Goal: Task Accomplishment & Management: Use online tool/utility

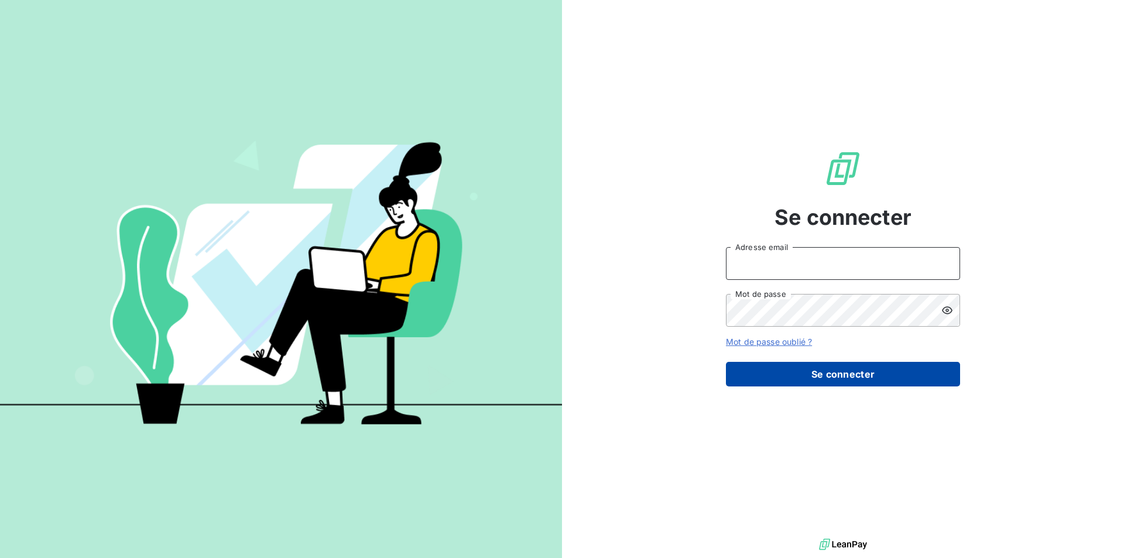
type input "[EMAIL_ADDRESS][DOMAIN_NAME]"
click at [811, 375] on button "Se connecter" at bounding box center [843, 374] width 234 height 25
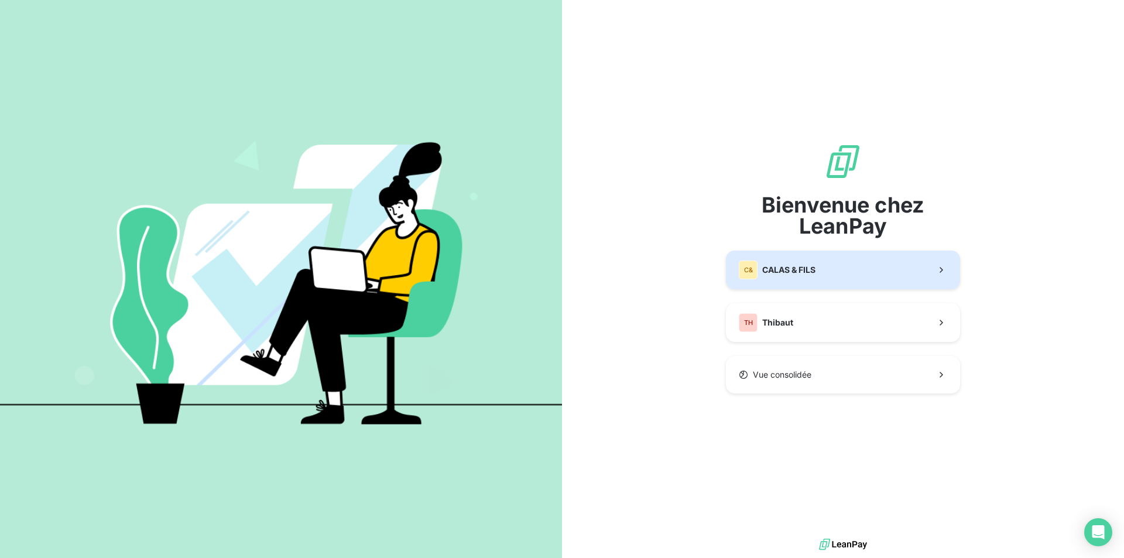
click at [783, 278] on div "C& CALAS & [PERSON_NAME]" at bounding box center [777, 270] width 77 height 19
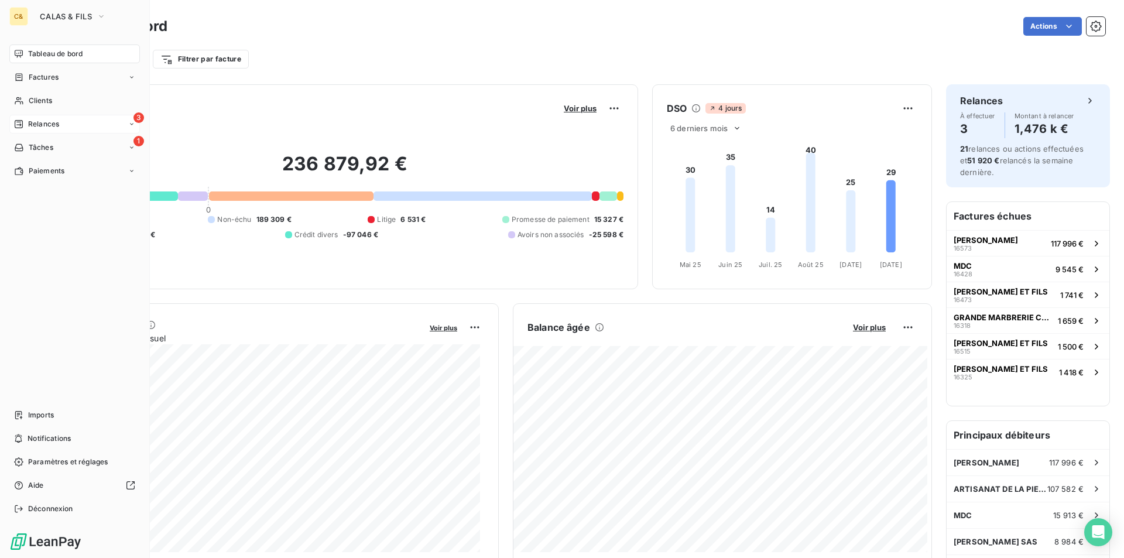
click at [28, 128] on div "Relances" at bounding box center [36, 124] width 45 height 11
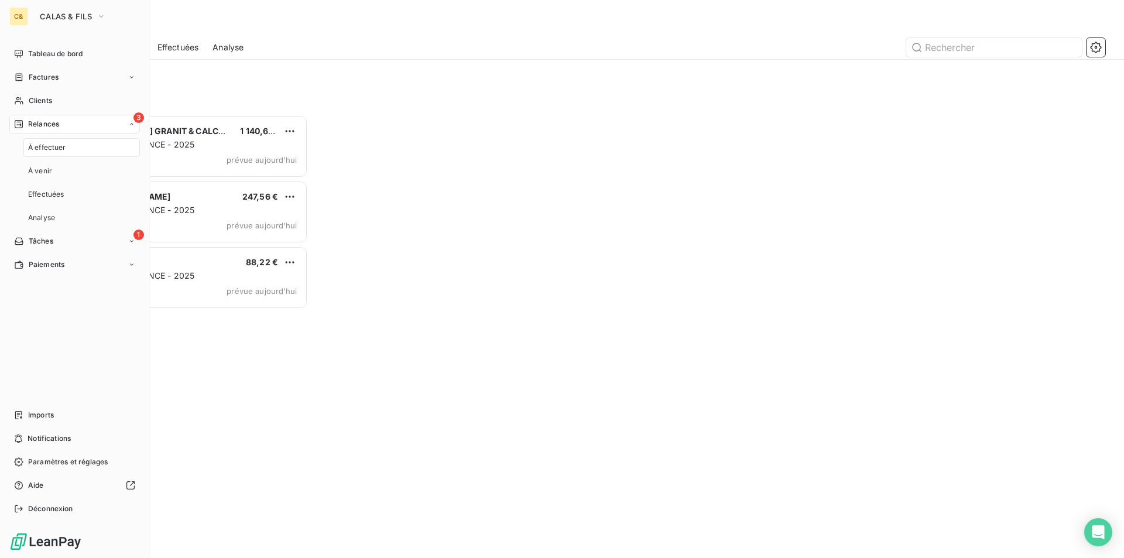
scroll to position [435, 243]
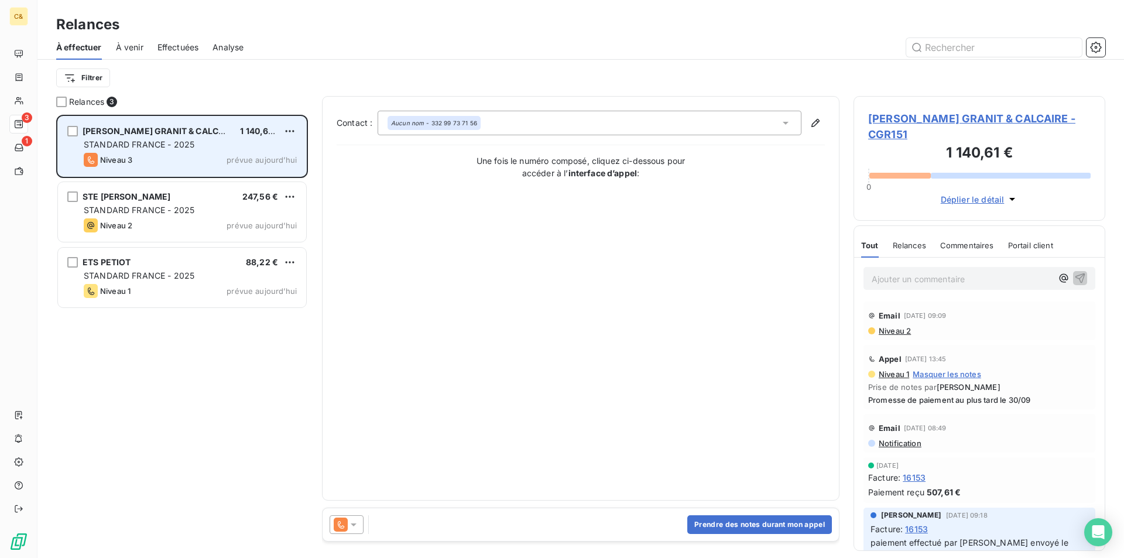
click at [207, 156] on div "Niveau 3 prévue aujourd’hui" at bounding box center [190, 160] width 213 height 14
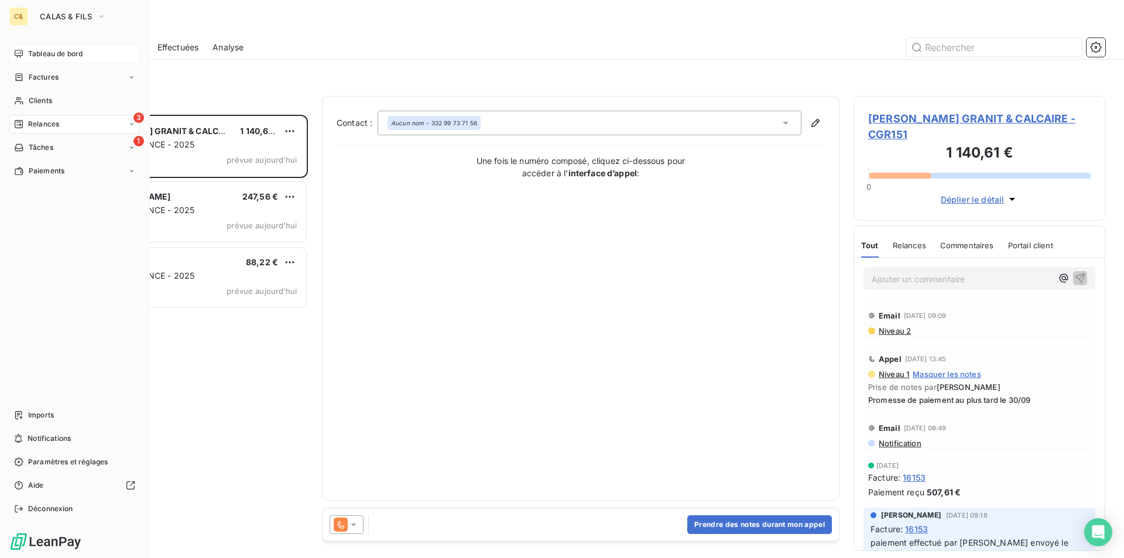
click at [42, 49] on span "Tableau de bord" at bounding box center [55, 54] width 54 height 11
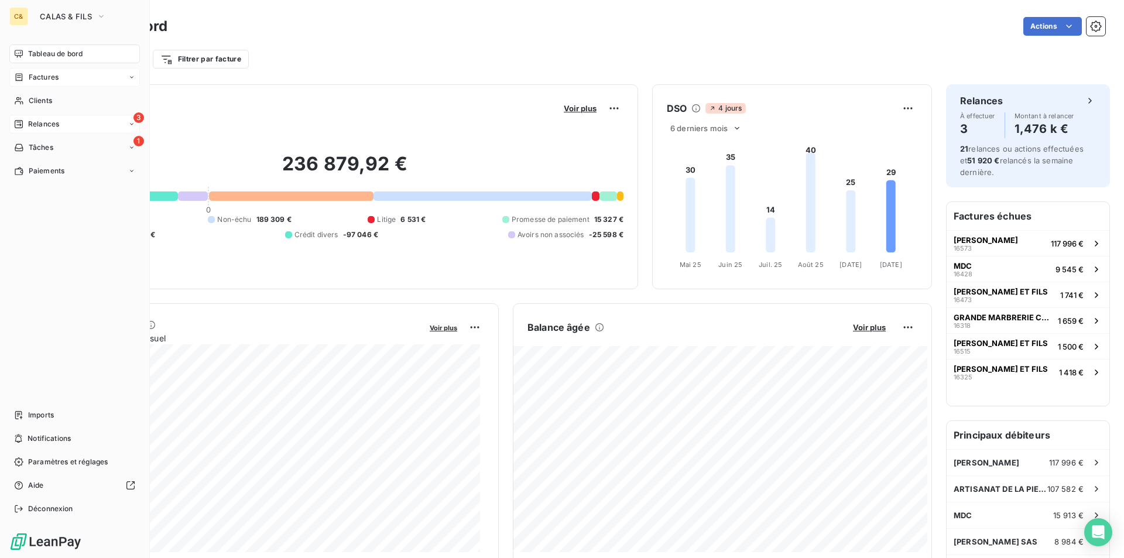
click at [45, 78] on span "Factures" at bounding box center [44, 77] width 30 height 11
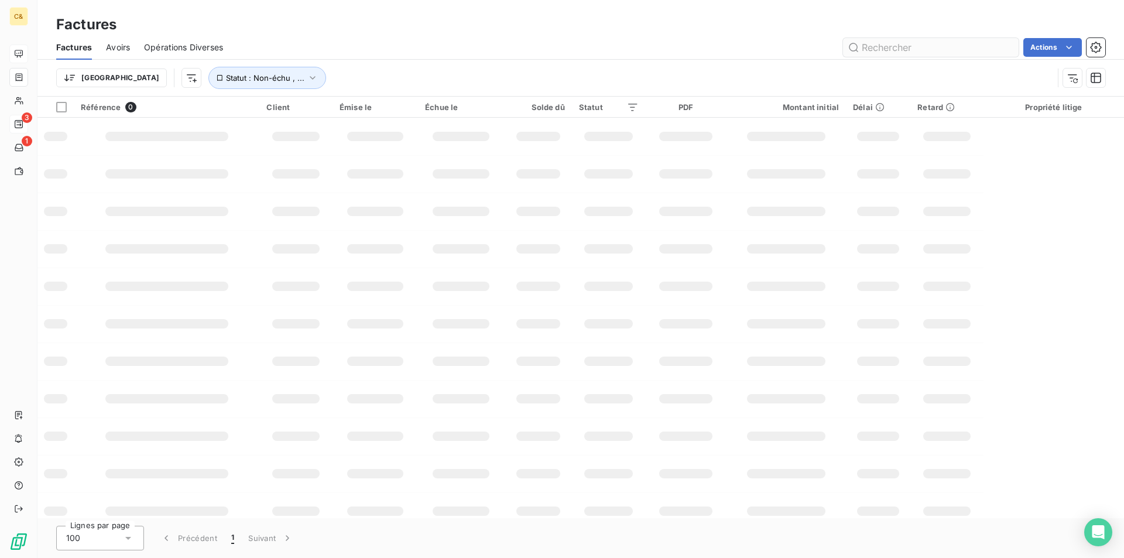
click at [952, 52] on input "text" at bounding box center [931, 47] width 176 height 19
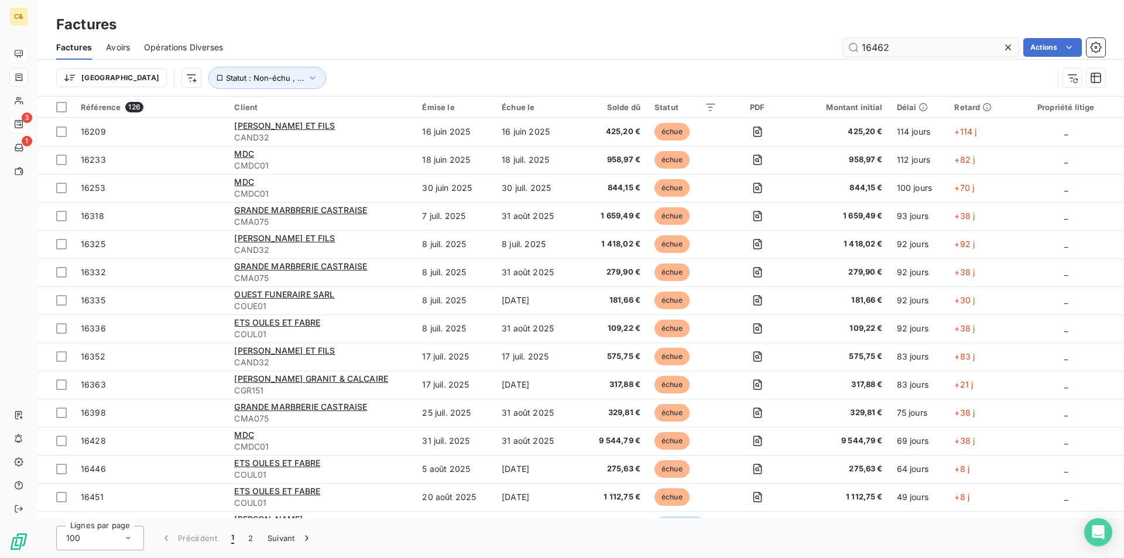
type input "16462"
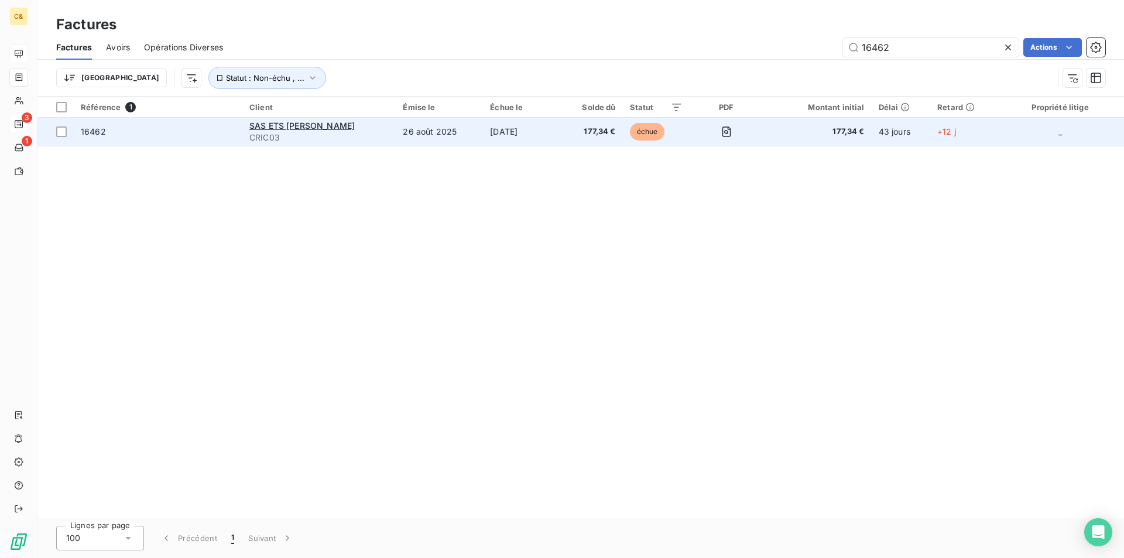
click at [558, 128] on td "[DATE]" at bounding box center [522, 132] width 78 height 28
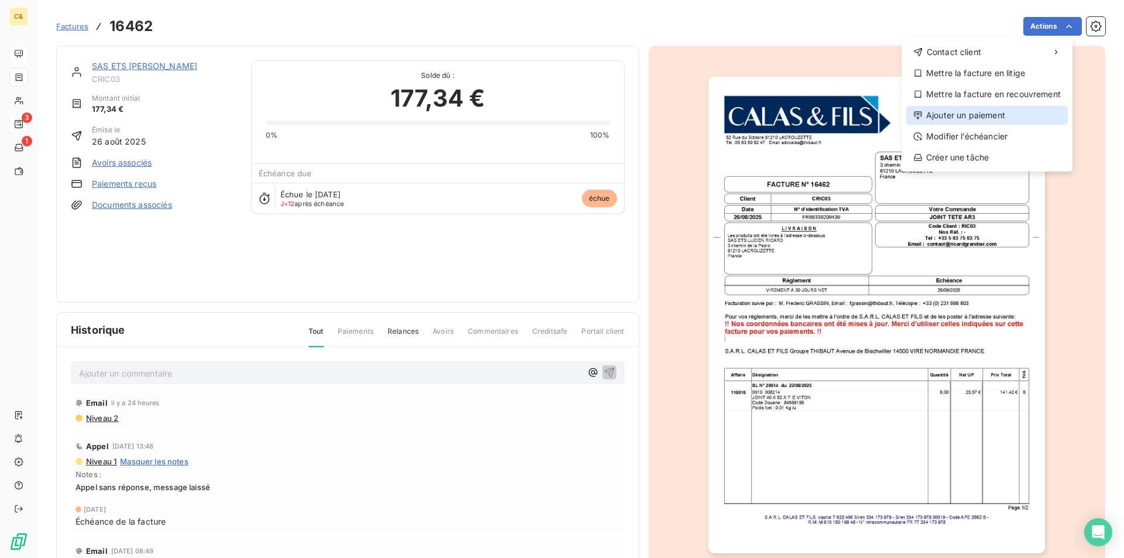
click at [964, 115] on div "Ajouter un paiement" at bounding box center [987, 115] width 162 height 19
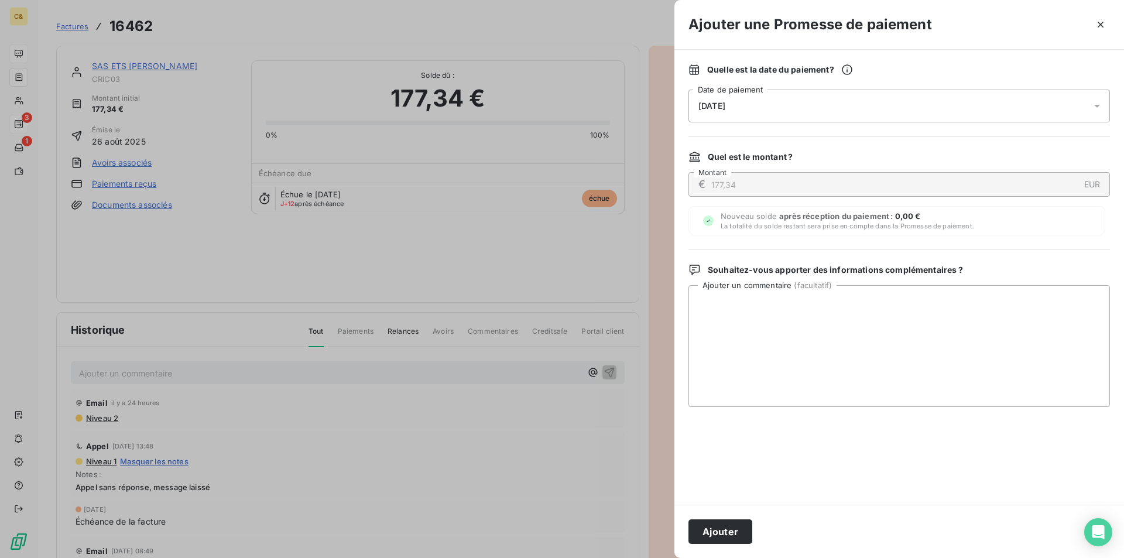
click at [716, 528] on button "Ajouter" at bounding box center [721, 531] width 64 height 25
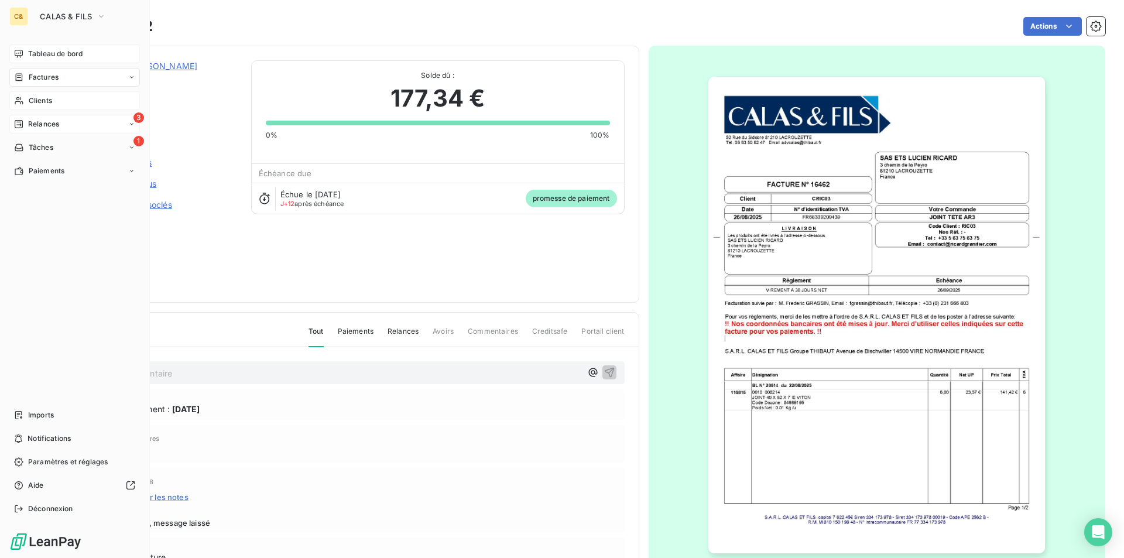
click at [40, 100] on span "Clients" at bounding box center [40, 100] width 23 height 11
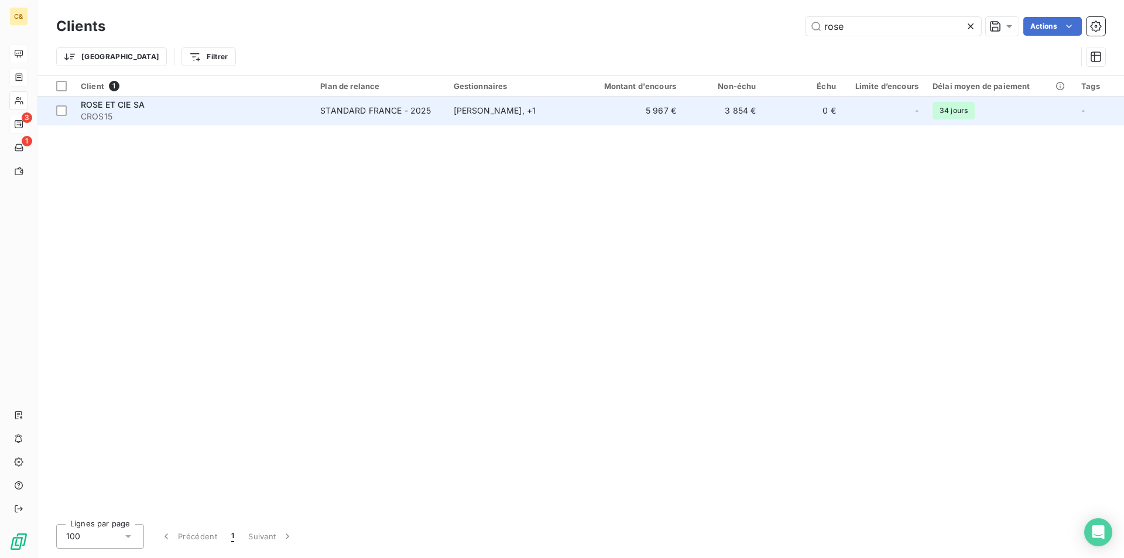
type input "rose"
click at [585, 117] on td "5 967 €" at bounding box center [629, 111] width 107 height 28
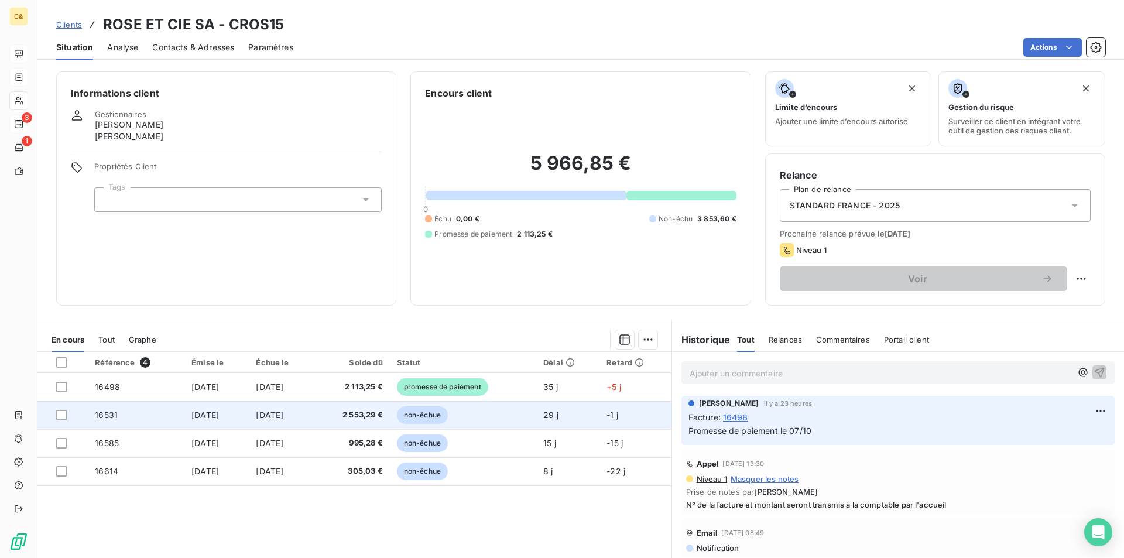
click at [314, 418] on td "[DATE]" at bounding box center [282, 415] width 66 height 28
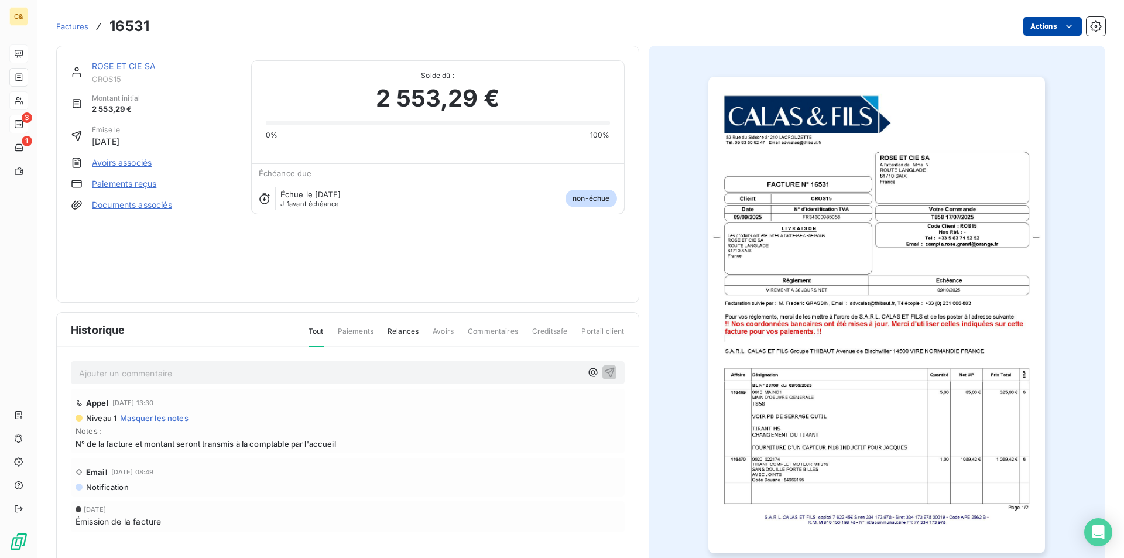
click at [1068, 22] on html "C& 3 1 Factures 16531 Actions ROSE ET CIE SA CROS15 Montant initial 2 553,29 € …" at bounding box center [562, 279] width 1124 height 558
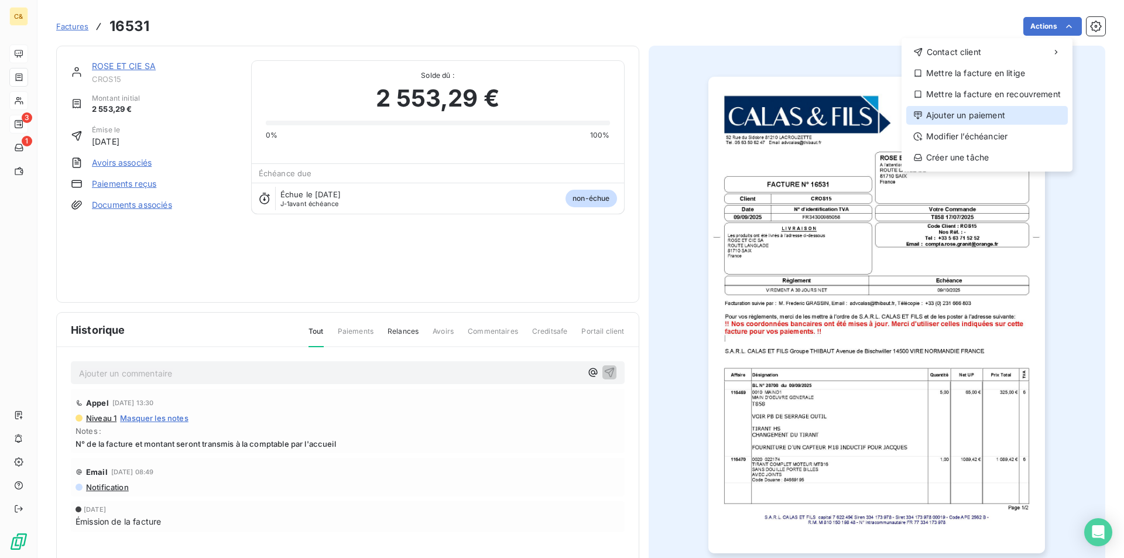
click at [1000, 116] on div "Ajouter un paiement" at bounding box center [987, 115] width 162 height 19
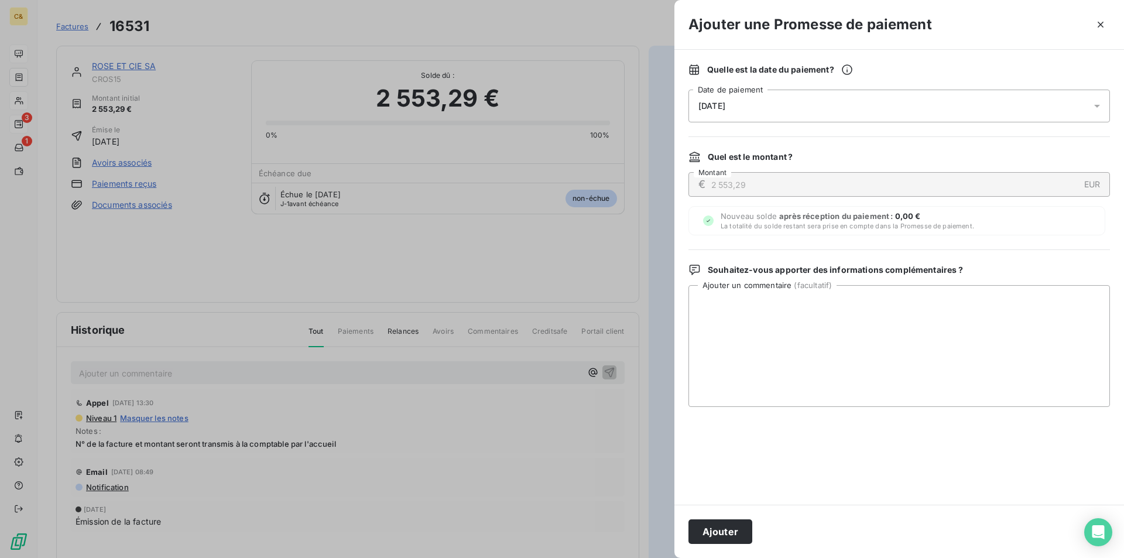
drag, startPoint x: 713, startPoint y: 532, endPoint x: 604, endPoint y: 505, distance: 112.6
click at [713, 532] on button "Ajouter" at bounding box center [721, 531] width 64 height 25
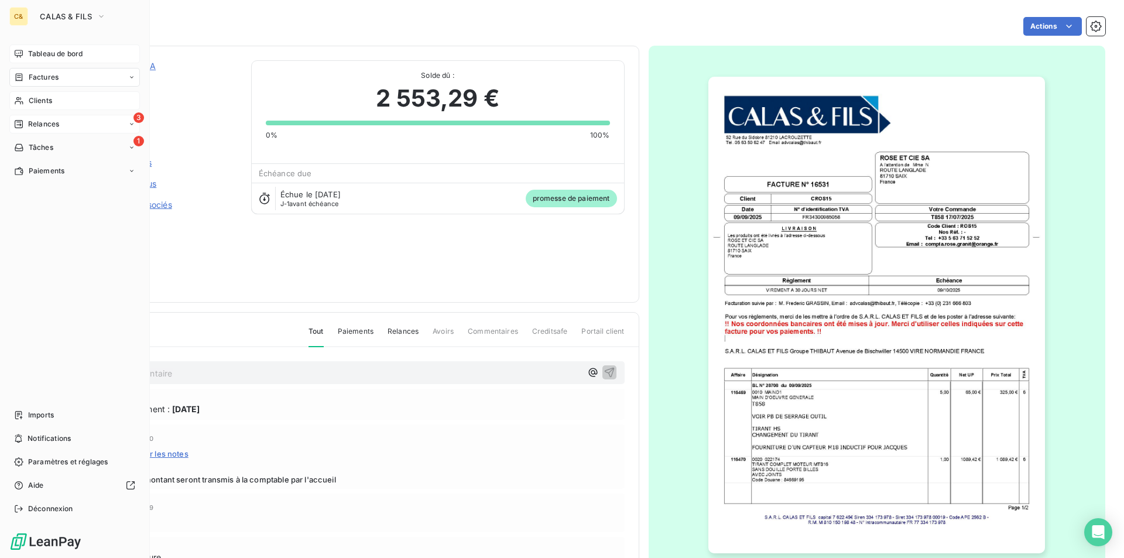
click at [48, 77] on span "Factures" at bounding box center [44, 77] width 30 height 11
drag, startPoint x: 32, startPoint y: 101, endPoint x: 36, endPoint y: 91, distance: 10.5
click at [32, 101] on span "Clients" at bounding box center [40, 100] width 23 height 11
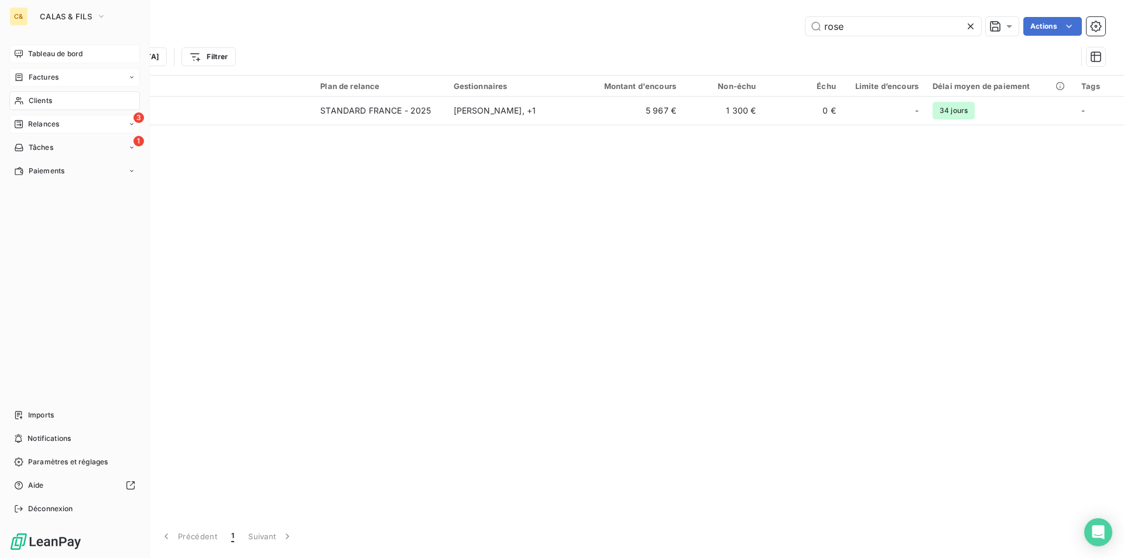
click at [44, 76] on span "Factures" at bounding box center [44, 77] width 30 height 11
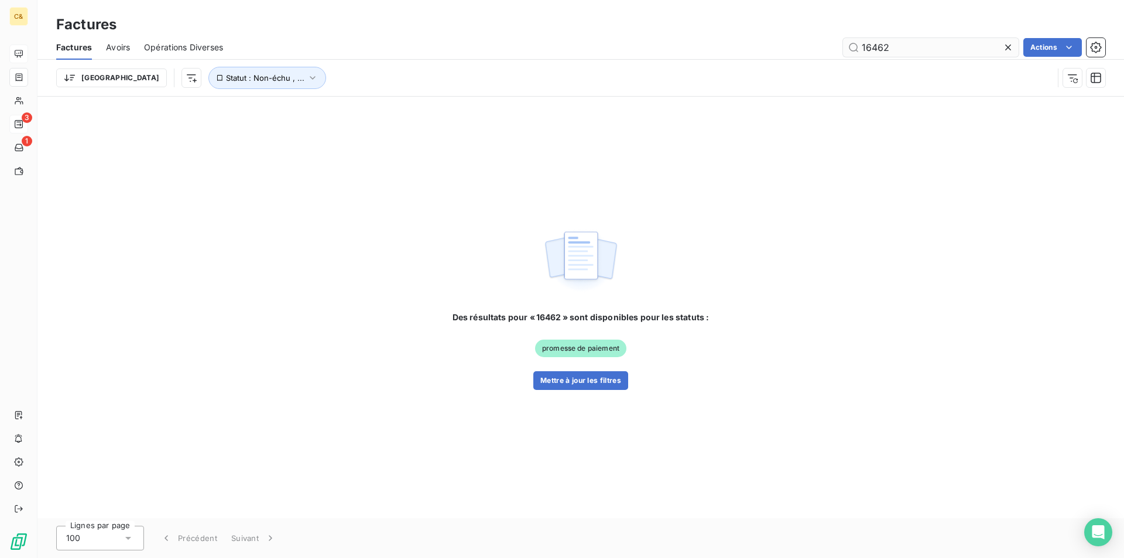
drag, startPoint x: 911, startPoint y: 44, endPoint x: 860, endPoint y: 44, distance: 50.4
click at [860, 44] on input "16462" at bounding box center [931, 47] width 176 height 19
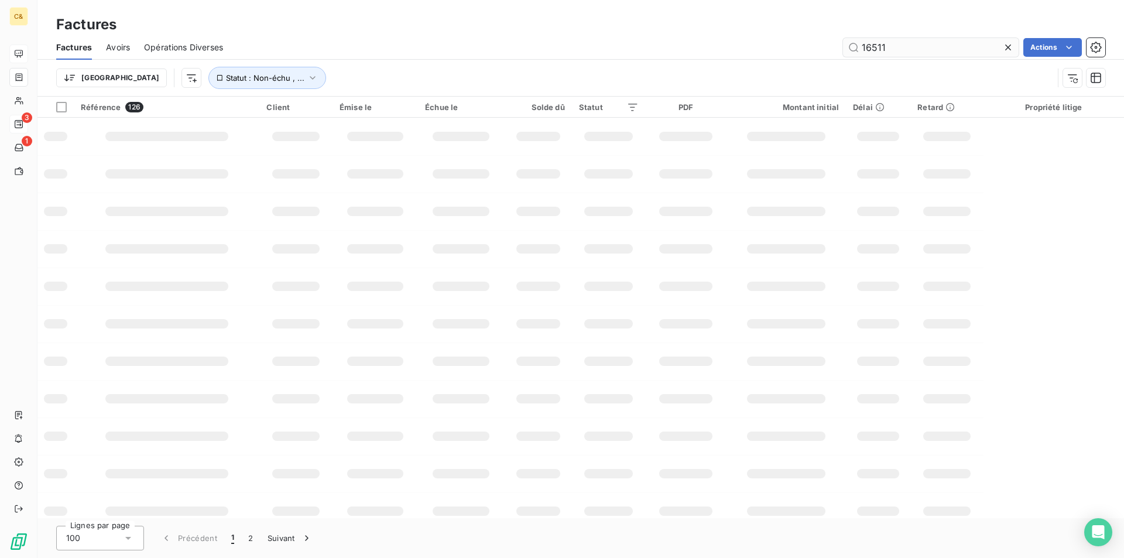
type input "16511"
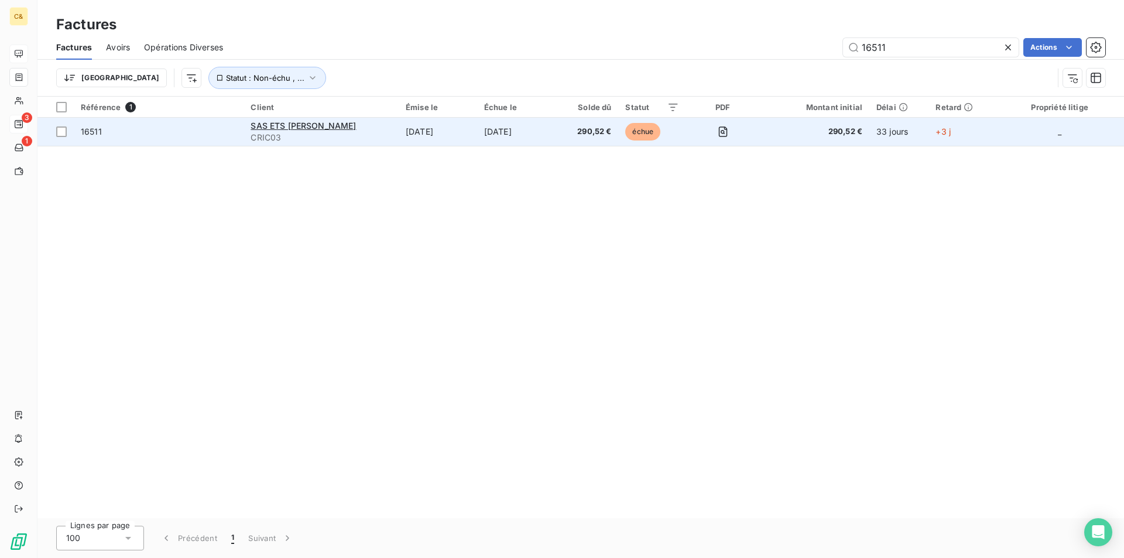
click at [544, 130] on td "[DATE]" at bounding box center [516, 132] width 79 height 28
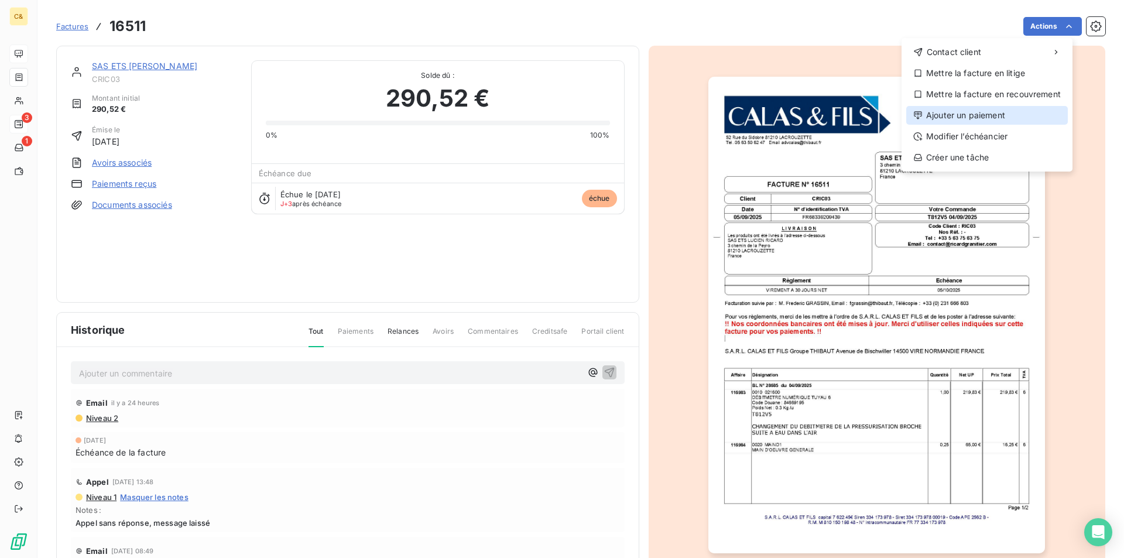
click at [959, 111] on div "Ajouter un paiement" at bounding box center [987, 115] width 162 height 19
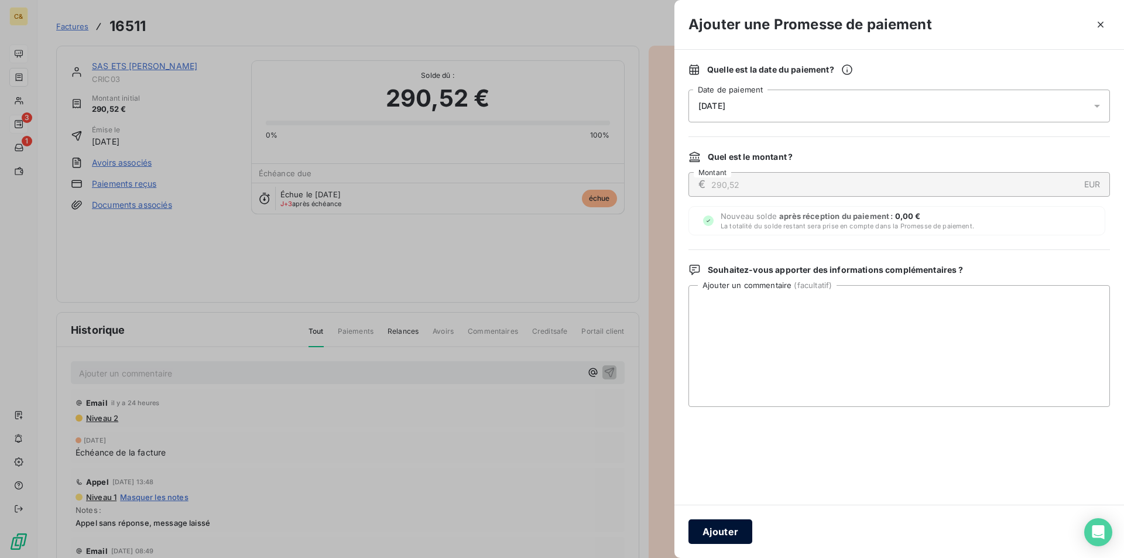
click at [743, 528] on button "Ajouter" at bounding box center [721, 531] width 64 height 25
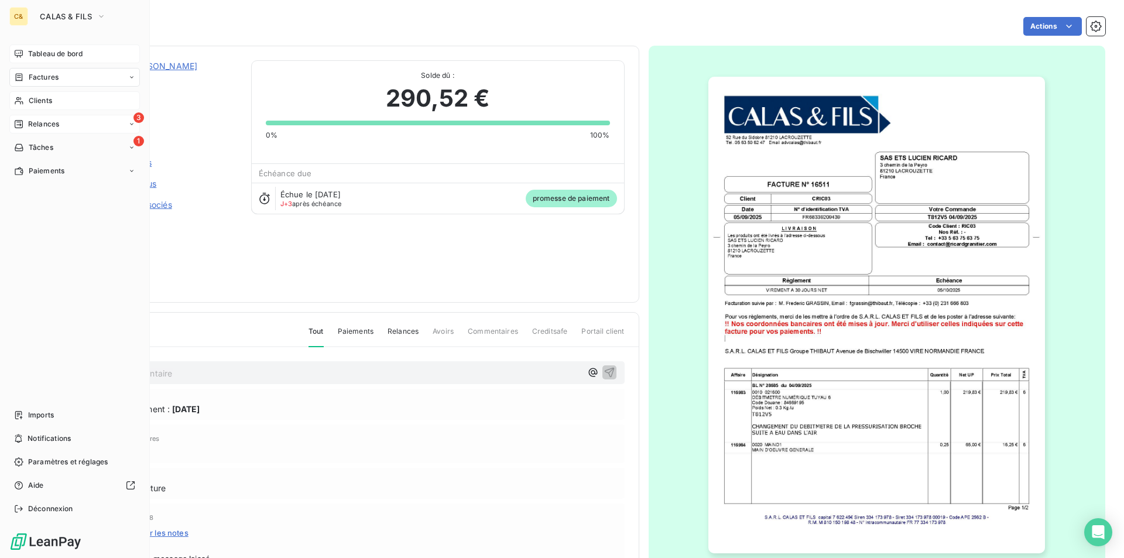
click at [33, 101] on span "Clients" at bounding box center [40, 100] width 23 height 11
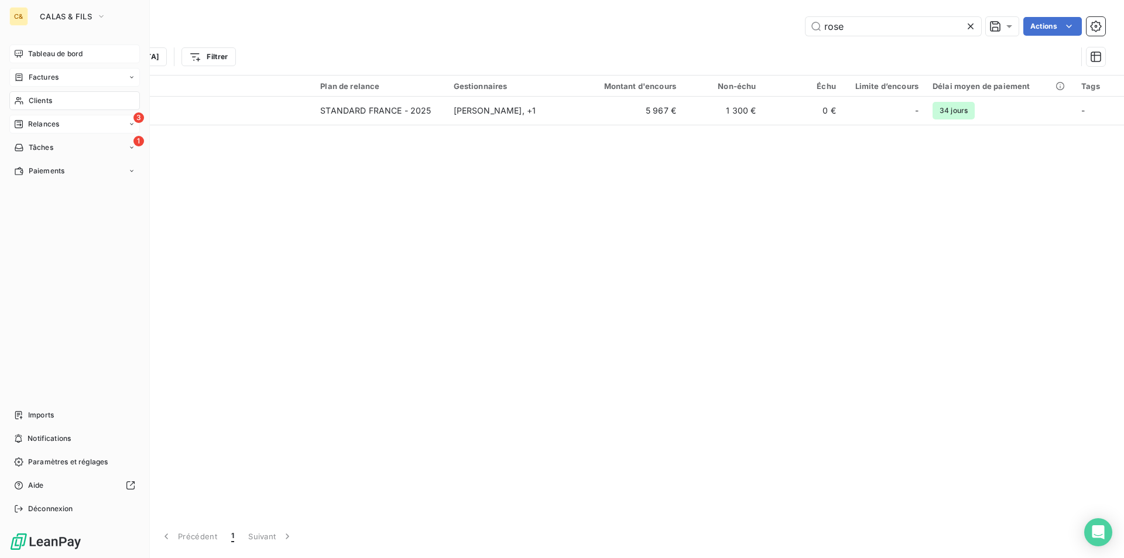
click at [42, 76] on span "Factures" at bounding box center [44, 77] width 30 height 11
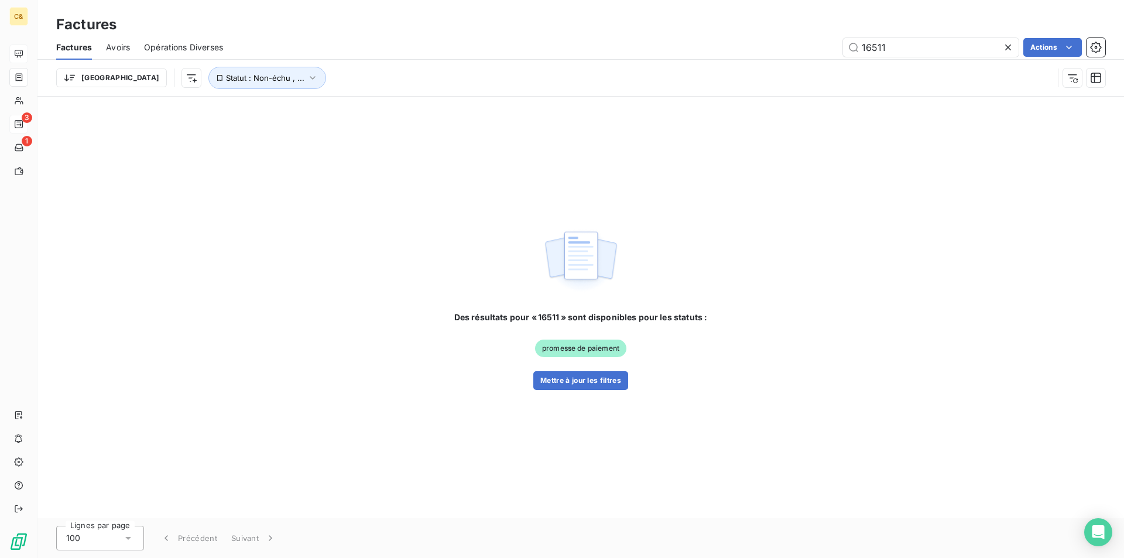
drag, startPoint x: 892, startPoint y: 46, endPoint x: 841, endPoint y: 53, distance: 51.4
click at [841, 53] on div "16511 Actions" at bounding box center [671, 47] width 868 height 19
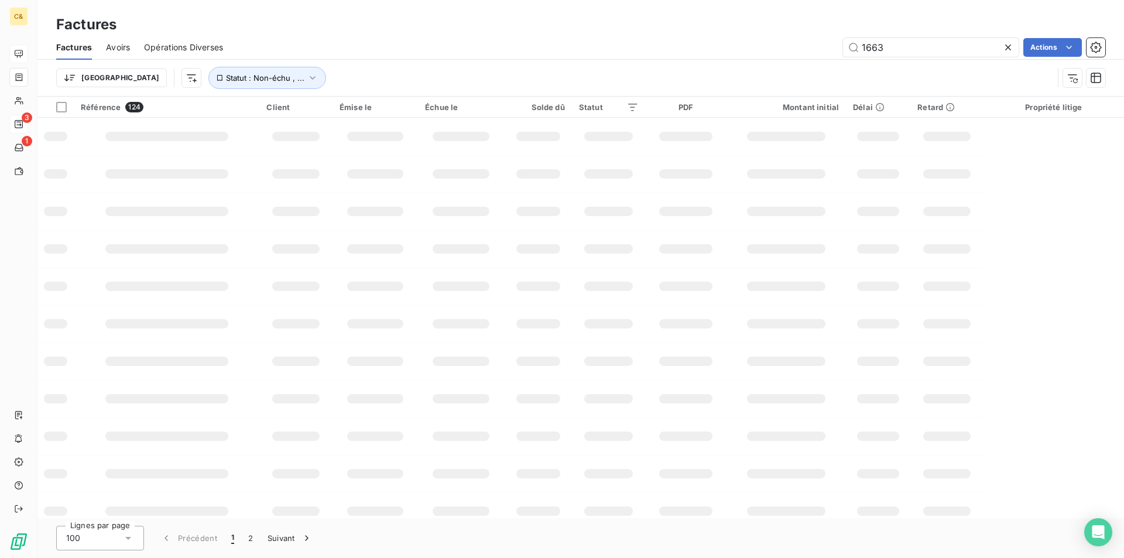
type input "16632"
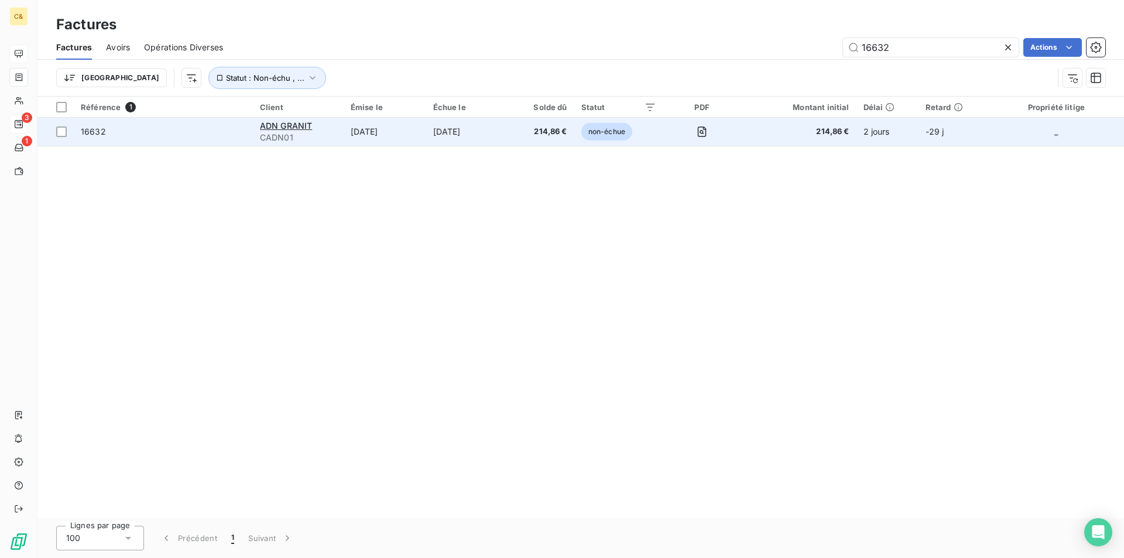
click at [521, 141] on td "214,86 €" at bounding box center [541, 132] width 65 height 28
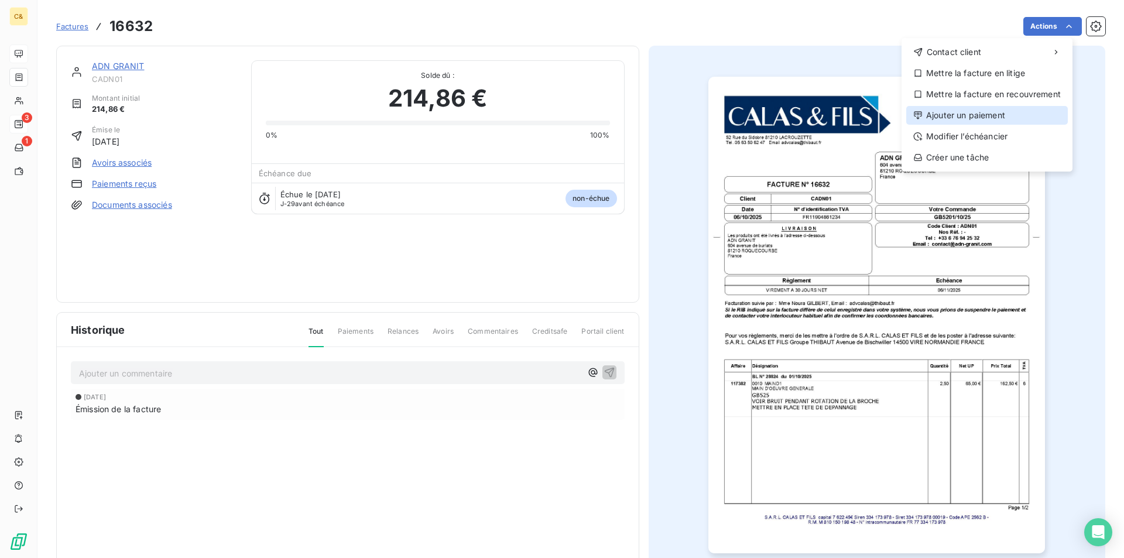
click at [961, 114] on div "Ajouter un paiement" at bounding box center [987, 115] width 162 height 19
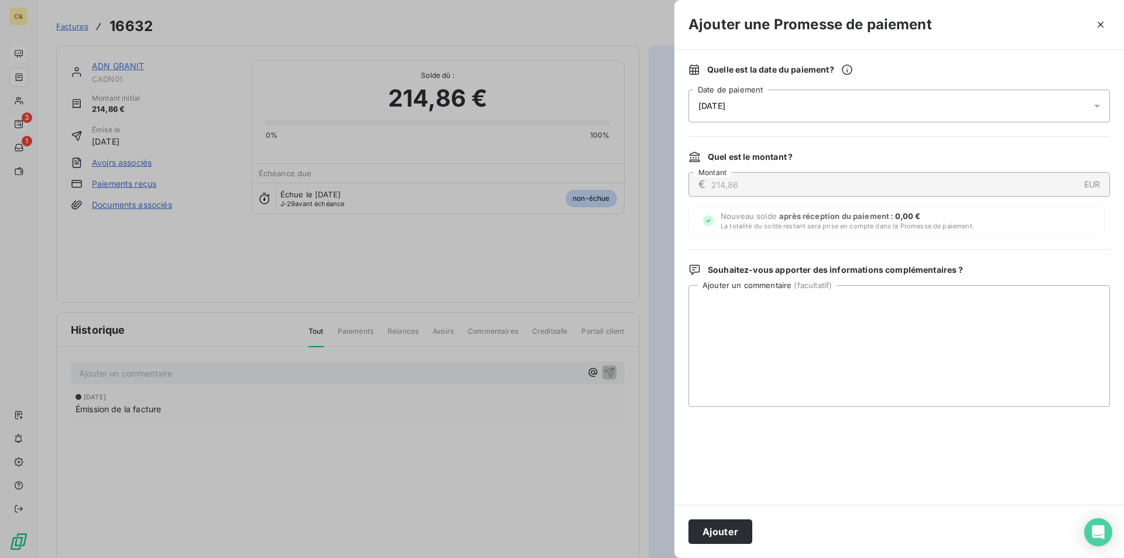
click at [718, 524] on button "Ajouter" at bounding box center [721, 531] width 64 height 25
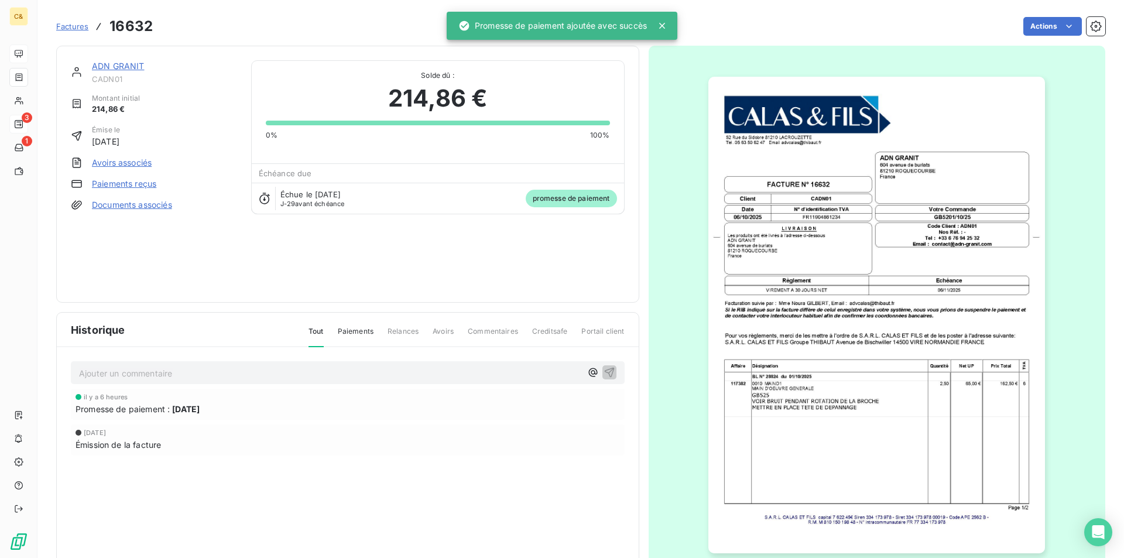
click at [426, 266] on div "ADN GRANIT CADN01 Montant initial 214,86 € Émise le [DATE] Avoirs associés Paie…" at bounding box center [348, 174] width 554 height 228
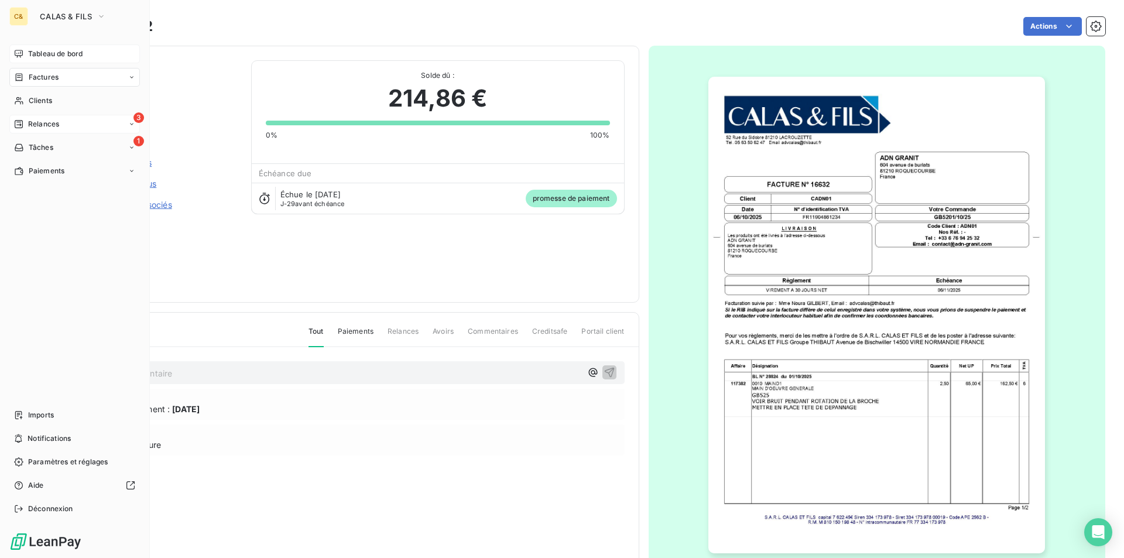
drag, startPoint x: 39, startPoint y: 52, endPoint x: 46, endPoint y: 53, distance: 7.1
click at [39, 52] on span "Tableau de bord" at bounding box center [55, 54] width 54 height 11
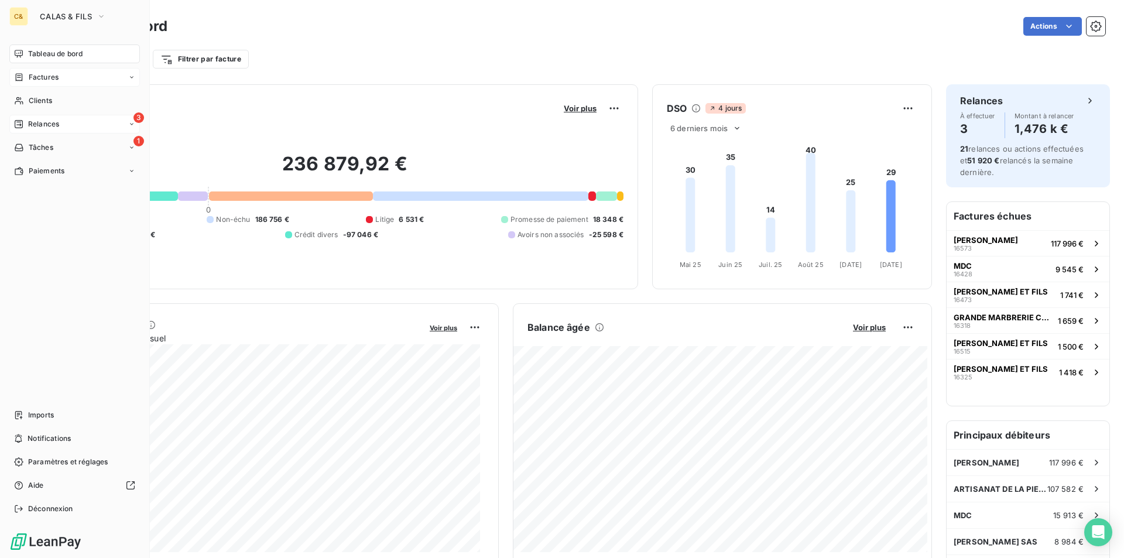
click at [45, 53] on span "Tableau de bord" at bounding box center [55, 54] width 54 height 11
